Goal: Task Accomplishment & Management: Manage account settings

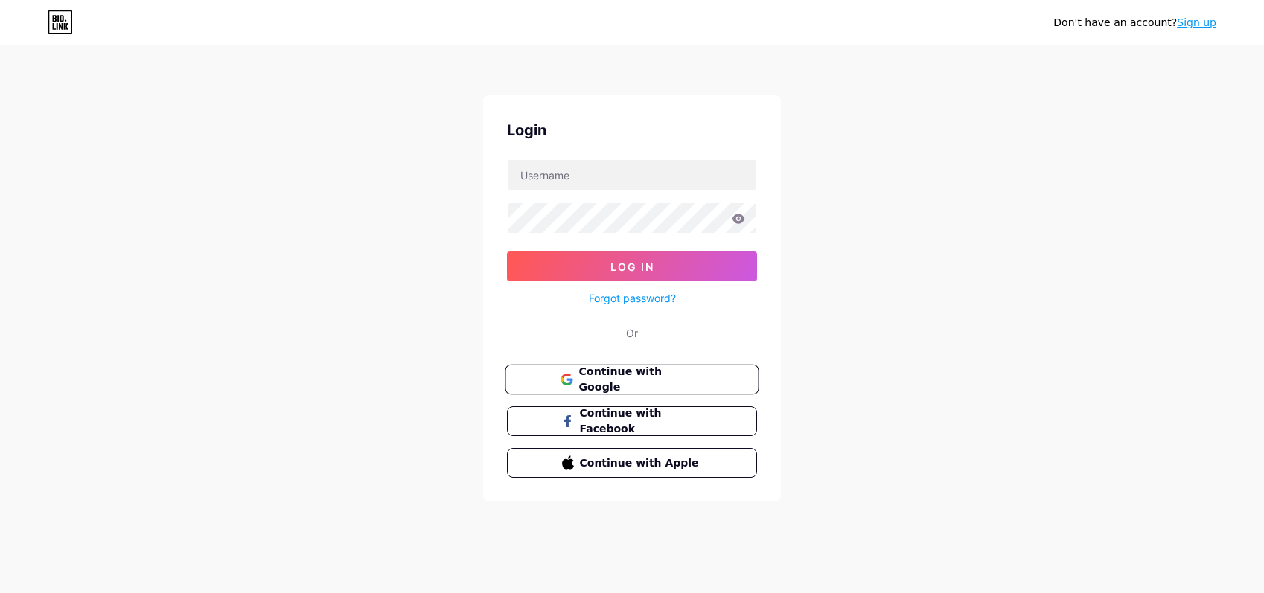
click at [677, 377] on span "Continue with Google" at bounding box center [640, 380] width 124 height 32
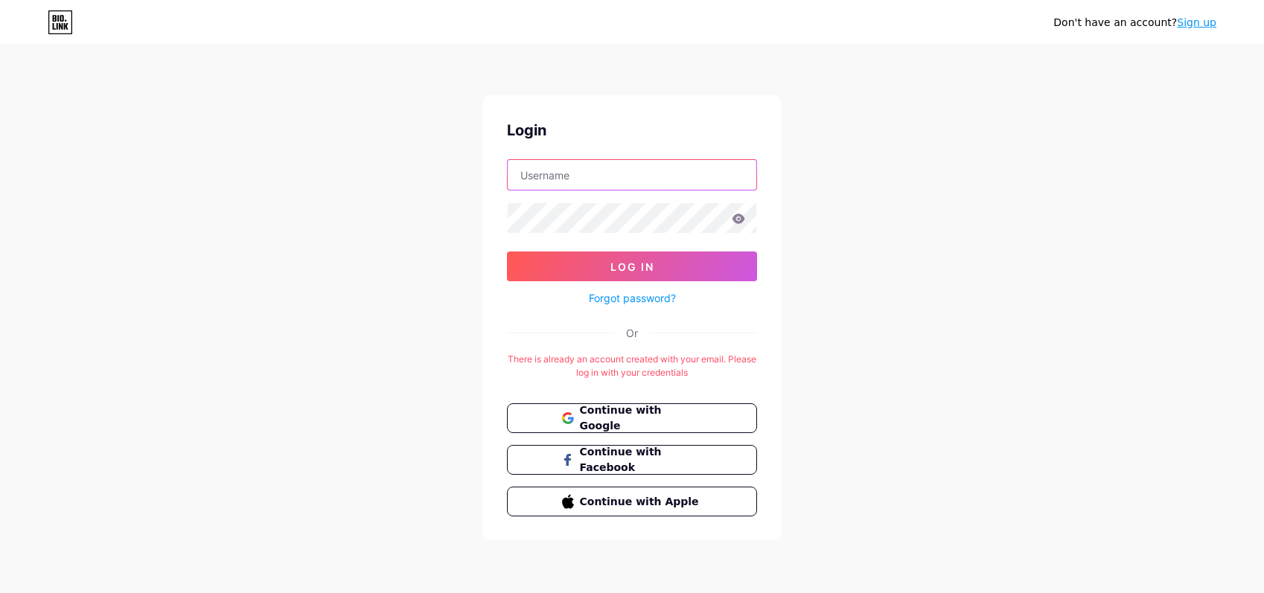
click at [589, 184] on input "text" at bounding box center [632, 175] width 249 height 30
click at [622, 127] on div "Login" at bounding box center [632, 130] width 250 height 22
click at [945, 208] on div "Don't have an account? Sign up Login Log In Forgot password? Or There is alread…" at bounding box center [632, 294] width 1264 height 588
click at [662, 173] on input "text" at bounding box center [632, 175] width 249 height 30
type input ","
